Goal: Task Accomplishment & Management: Use online tool/utility

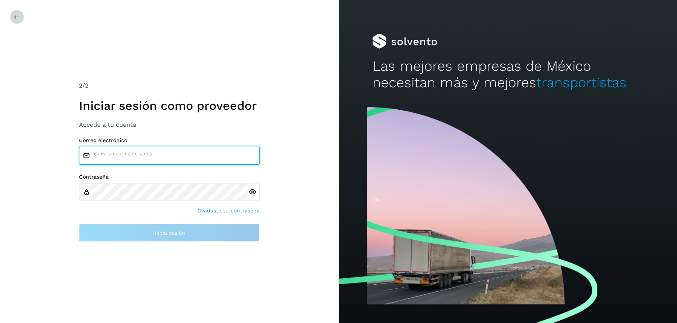
type input "**********"
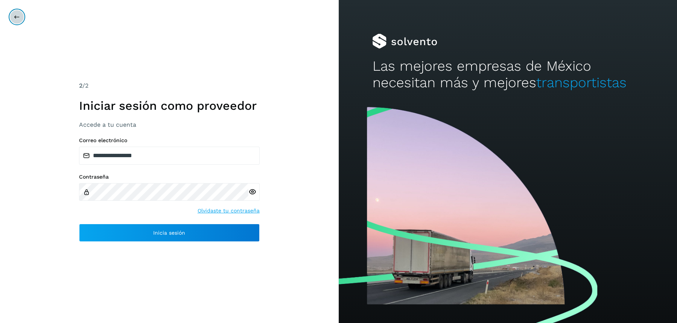
click at [22, 17] on button at bounding box center [17, 17] width 14 height 14
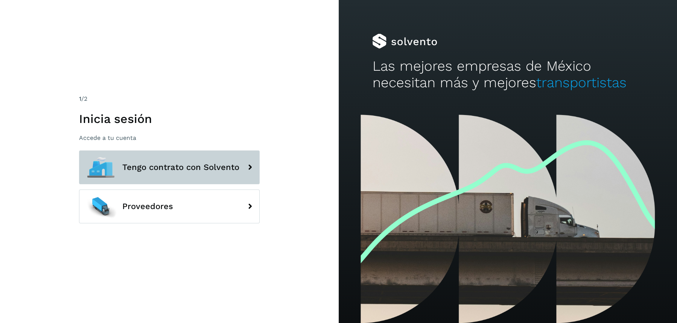
click at [188, 164] on span "Tengo contrato con Solvento" at bounding box center [180, 167] width 117 height 9
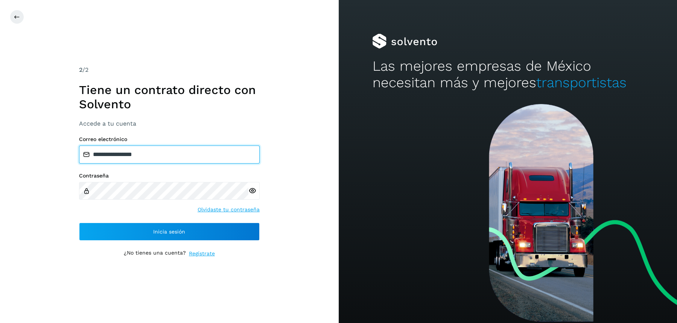
drag, startPoint x: 161, startPoint y: 153, endPoint x: 69, endPoint y: 147, distance: 91.9
click at [69, 150] on div "**********" at bounding box center [169, 161] width 339 height 323
paste input "**********"
type input "**********"
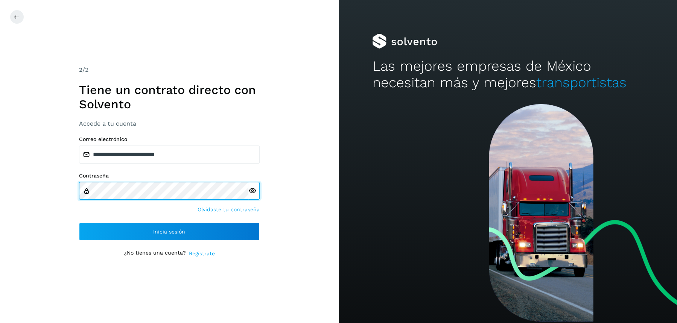
click at [64, 188] on div "**********" at bounding box center [169, 161] width 339 height 323
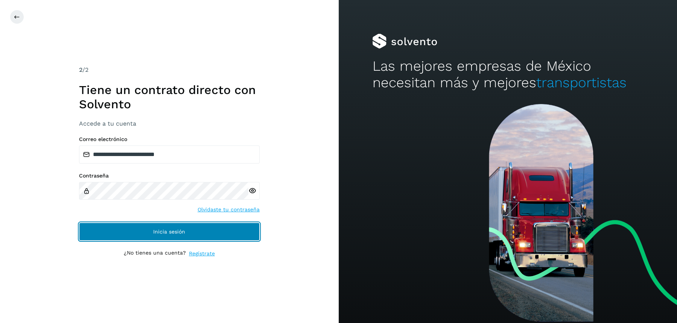
click at [111, 226] on button "Inicia sesión" at bounding box center [169, 232] width 181 height 18
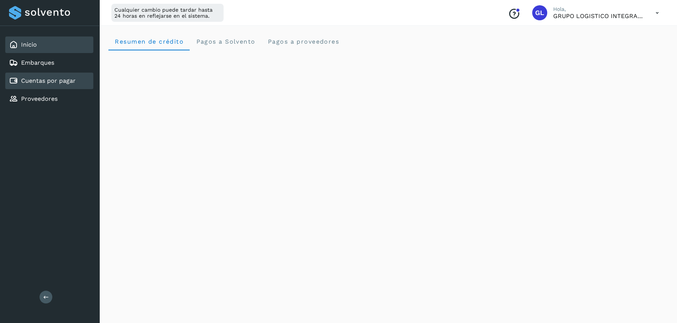
click at [55, 80] on link "Cuentas por pagar" at bounding box center [48, 80] width 55 height 7
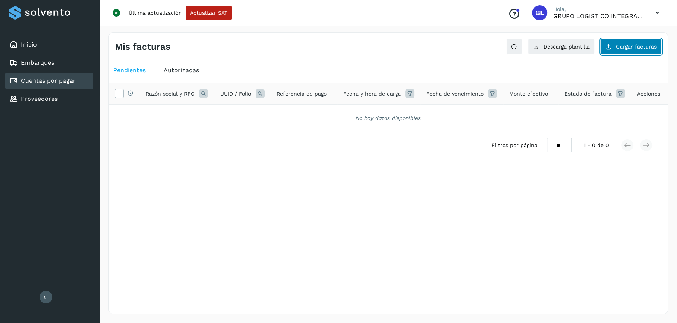
click at [611, 49] on icon at bounding box center [608, 47] width 6 height 6
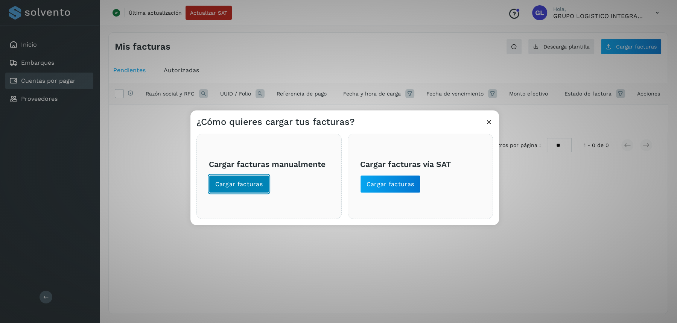
click at [258, 181] on span "Cargar facturas" at bounding box center [239, 184] width 48 height 8
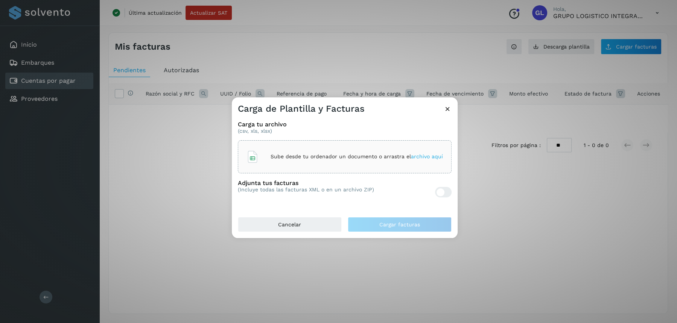
click at [364, 121] on h3 "Carga tu archivo" at bounding box center [345, 124] width 214 height 7
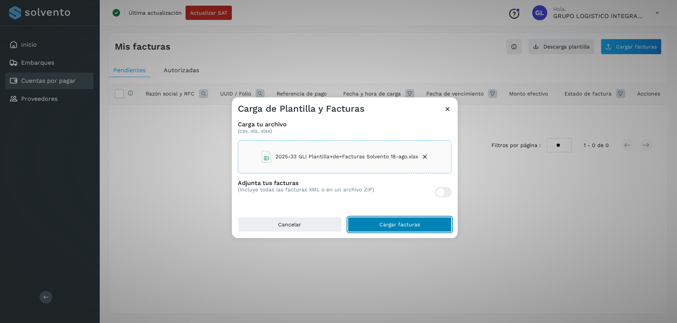
click at [380, 222] on span "Cargar facturas" at bounding box center [399, 224] width 41 height 5
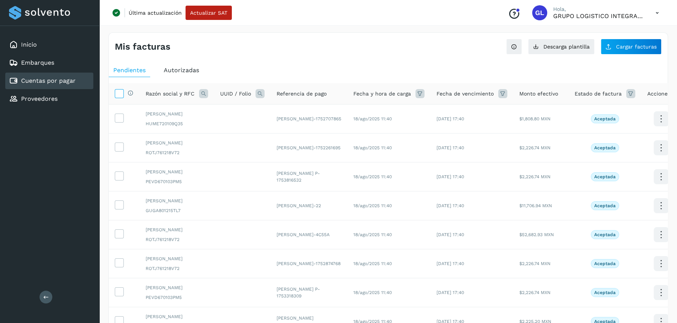
click at [118, 96] on icon at bounding box center [119, 93] width 8 height 8
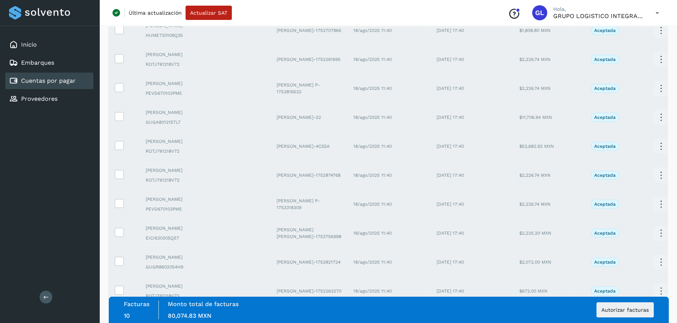
scroll to position [173, 0]
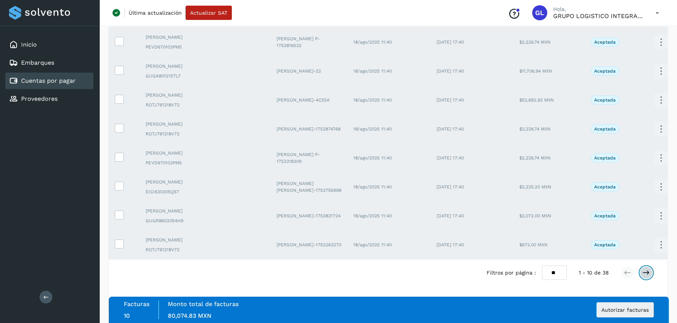
click at [648, 273] on icon at bounding box center [646, 273] width 8 height 8
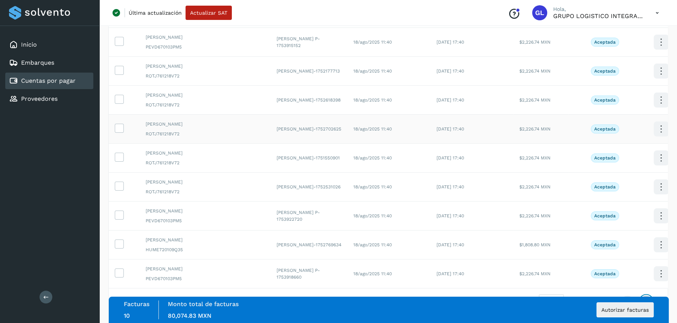
scroll to position [0, 0]
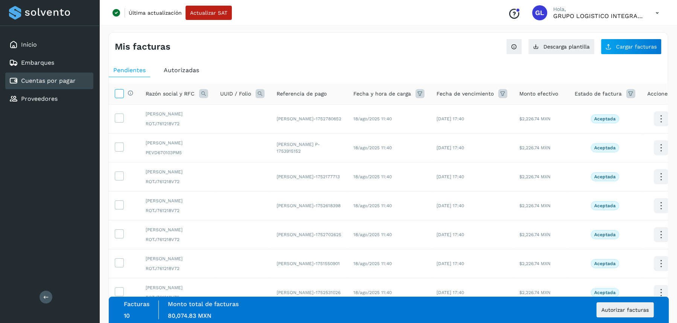
click at [118, 96] on icon at bounding box center [119, 93] width 8 height 8
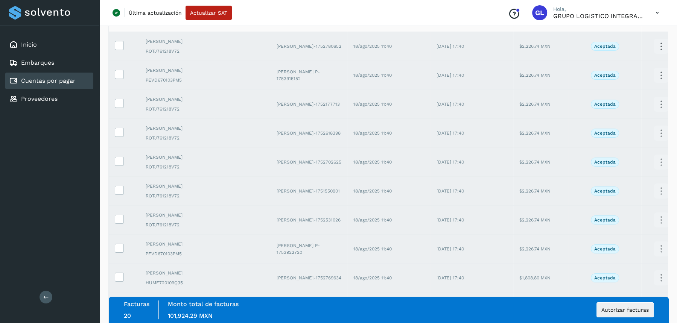
scroll to position [173, 0]
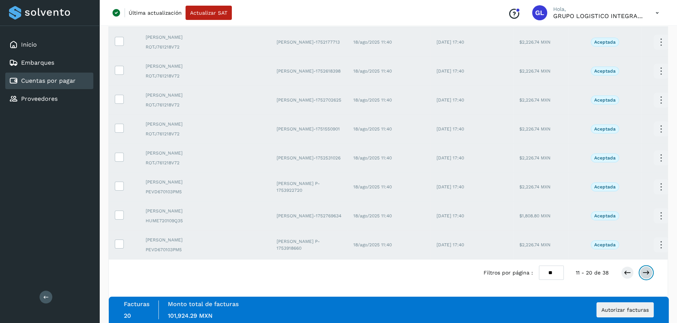
click at [647, 274] on icon at bounding box center [646, 273] width 8 height 8
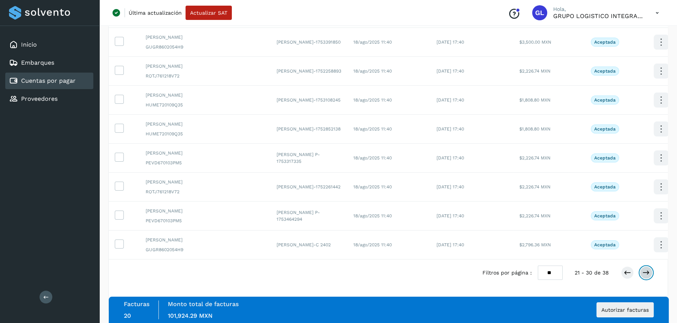
scroll to position [0, 0]
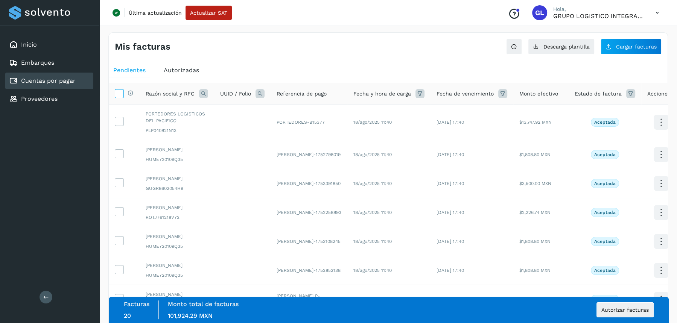
click at [118, 93] on icon at bounding box center [119, 93] width 8 height 8
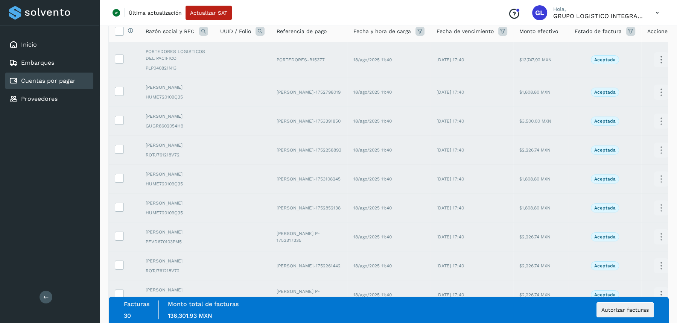
scroll to position [166, 0]
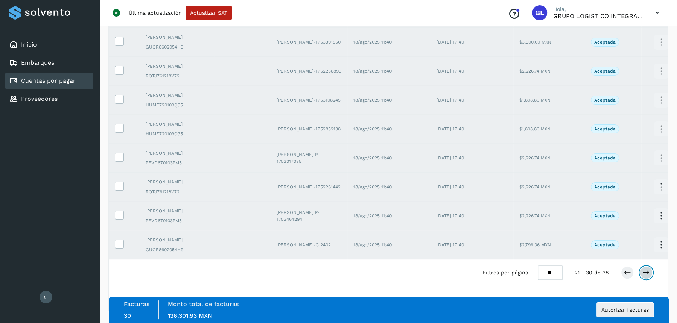
click at [647, 276] on icon at bounding box center [646, 273] width 8 height 8
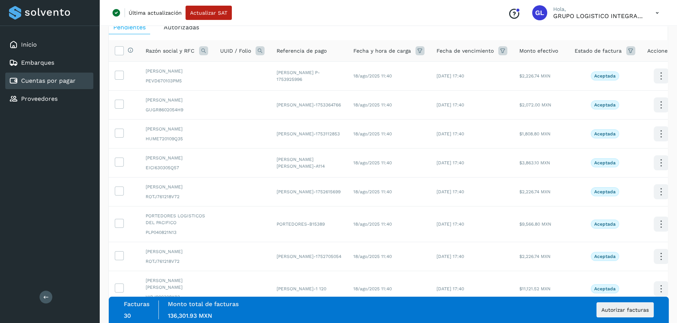
scroll to position [0, 0]
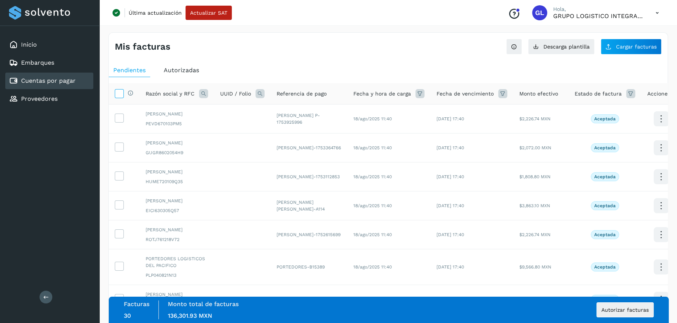
click at [118, 91] on icon at bounding box center [119, 93] width 8 height 8
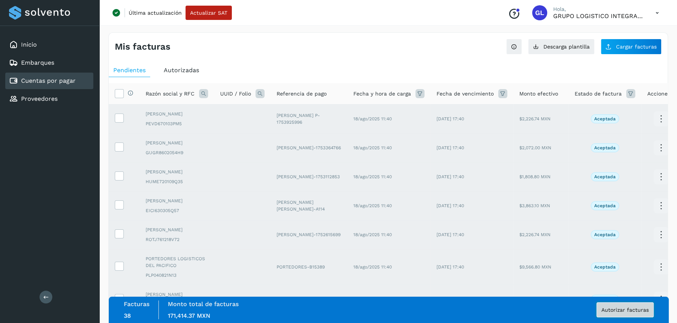
click at [625, 315] on button "Autorizar facturas" at bounding box center [624, 309] width 57 height 15
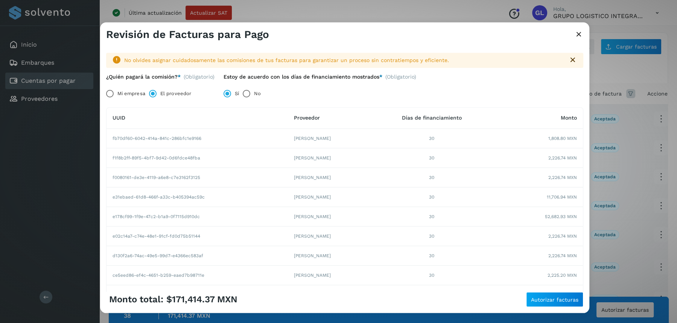
scroll to position [90, 0]
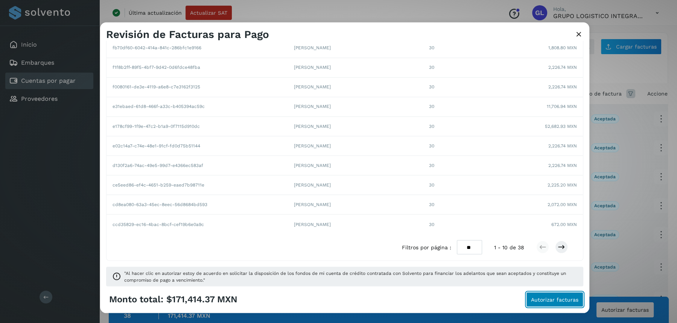
click at [548, 300] on span "Autorizar facturas" at bounding box center [554, 299] width 47 height 5
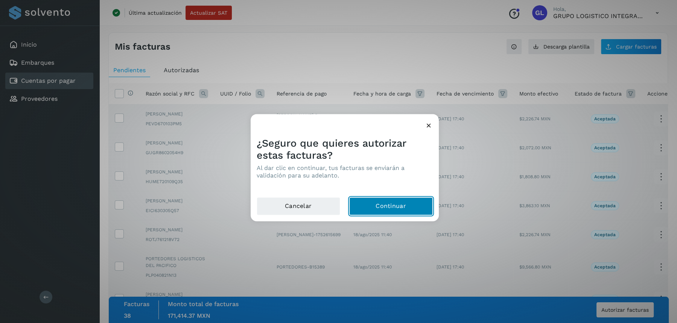
click at [385, 209] on button "Continuar" at bounding box center [391, 206] width 84 height 18
